Goal: Navigation & Orientation: Find specific page/section

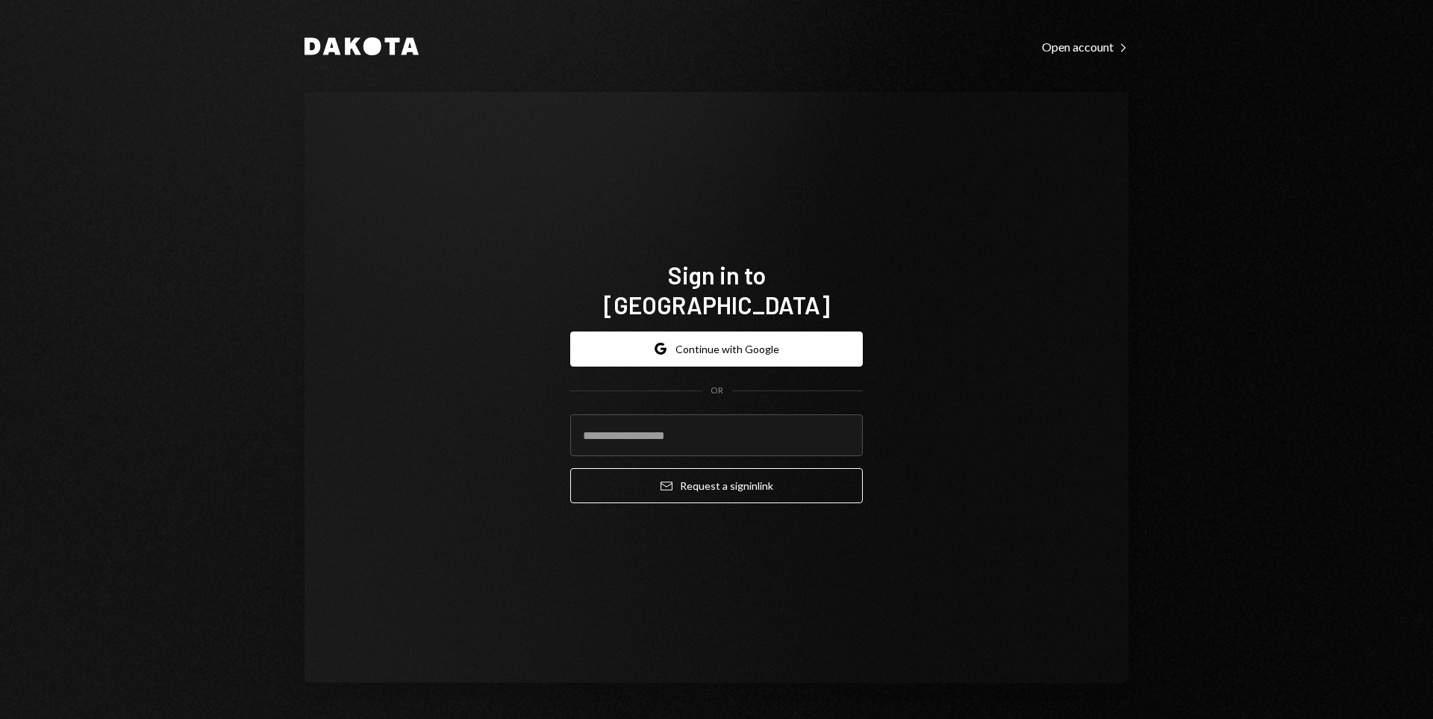
click at [617, 354] on form "Google Continue with Google OR Email Request a sign in link" at bounding box center [716, 417] width 293 height 172
click at [626, 331] on button "Google Continue with Google" at bounding box center [716, 348] width 293 height 35
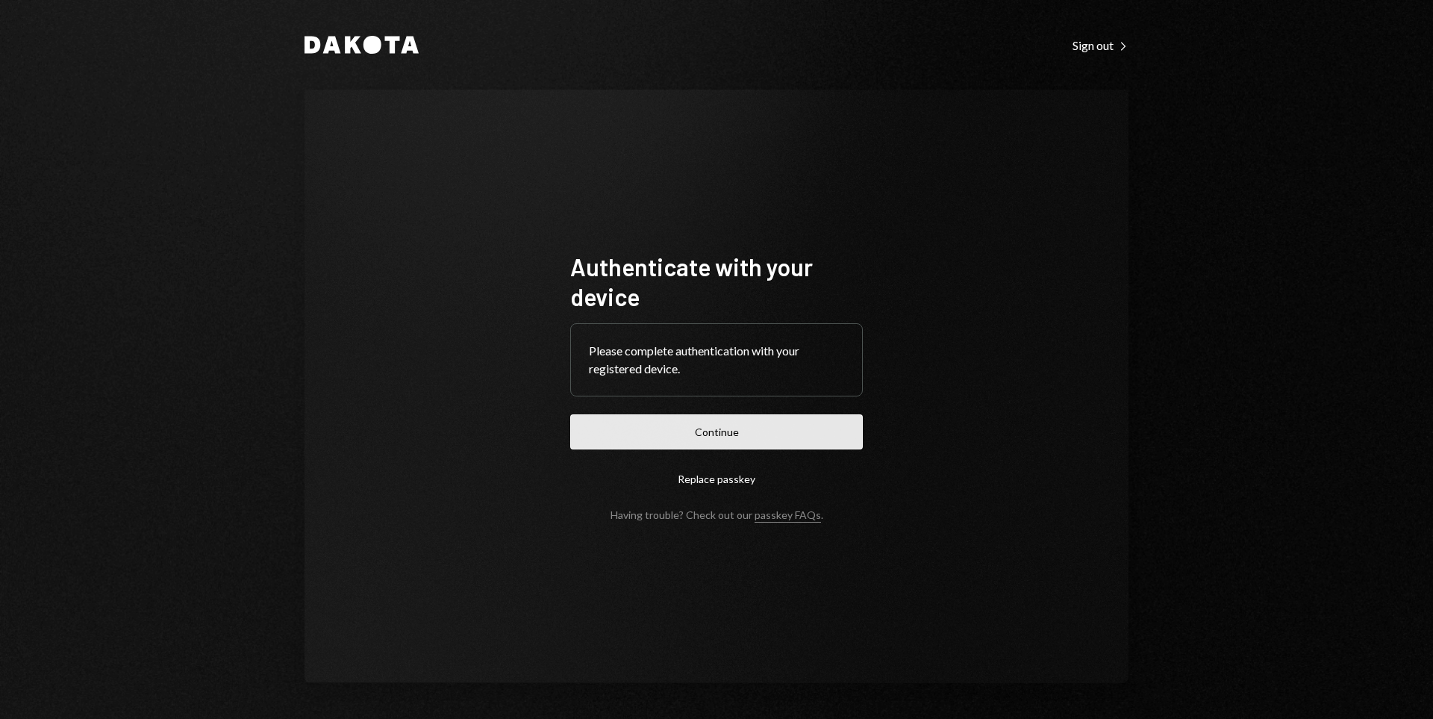
click at [747, 417] on button "Continue" at bounding box center [716, 431] width 293 height 35
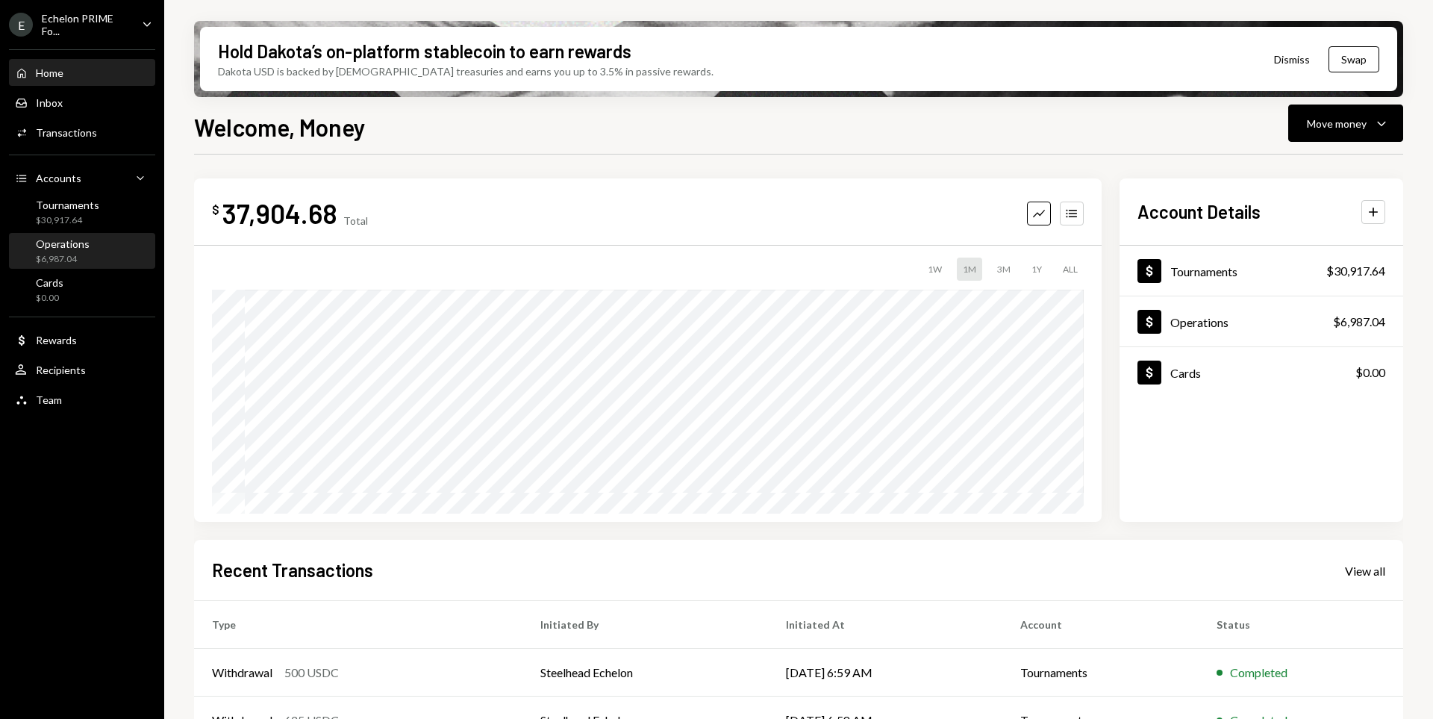
click at [107, 248] on div "Operations $6,987.04" at bounding box center [82, 251] width 134 height 28
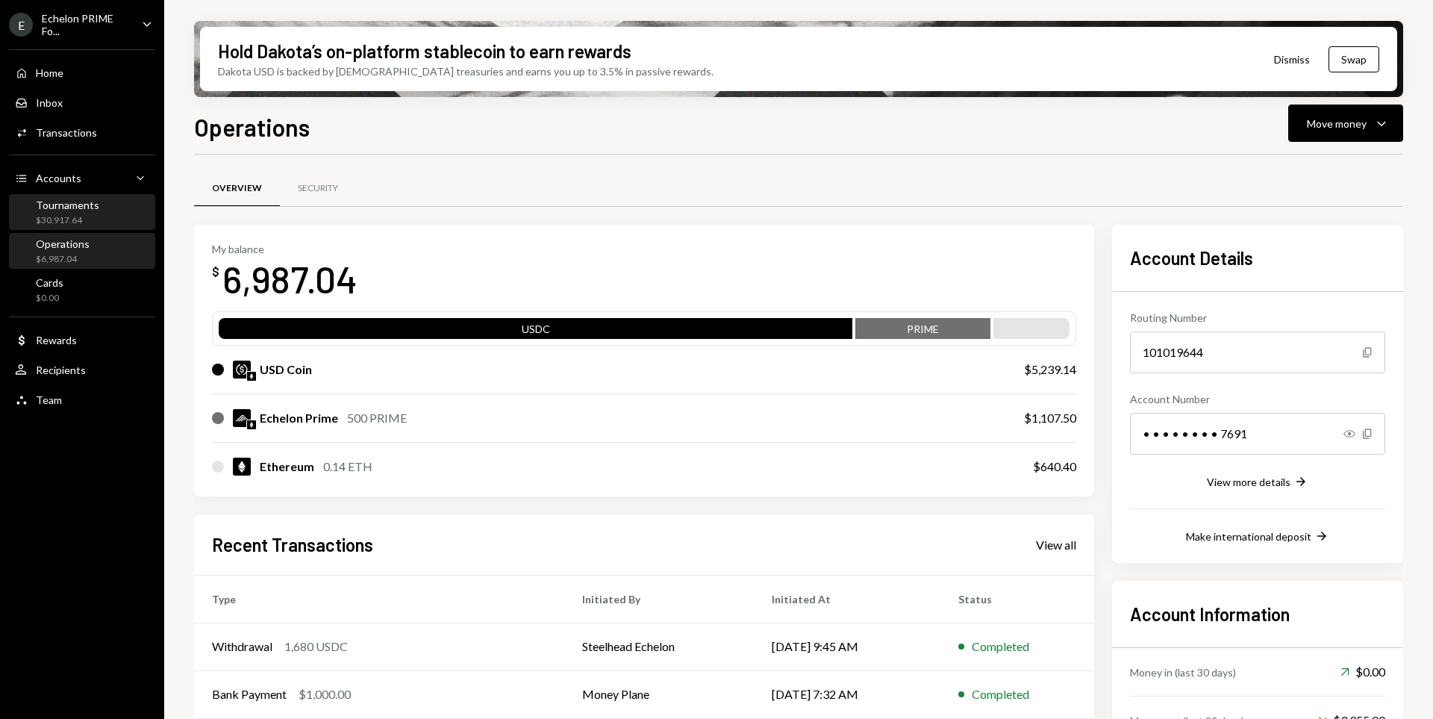
click at [113, 214] on div "Tournaments $30,917.64" at bounding box center [82, 213] width 134 height 28
